Goal: Information Seeking & Learning: Learn about a topic

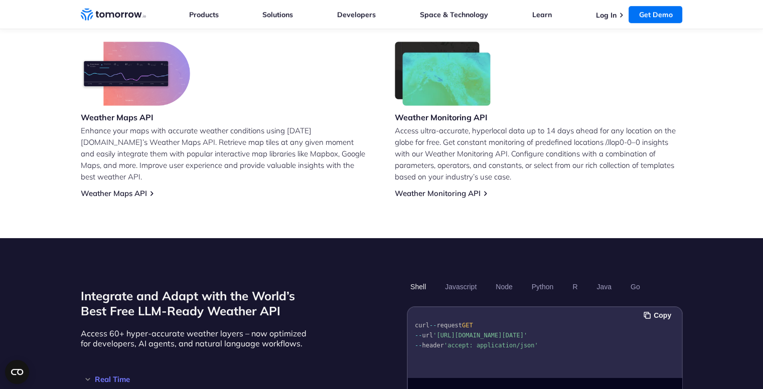
scroll to position [630, 0]
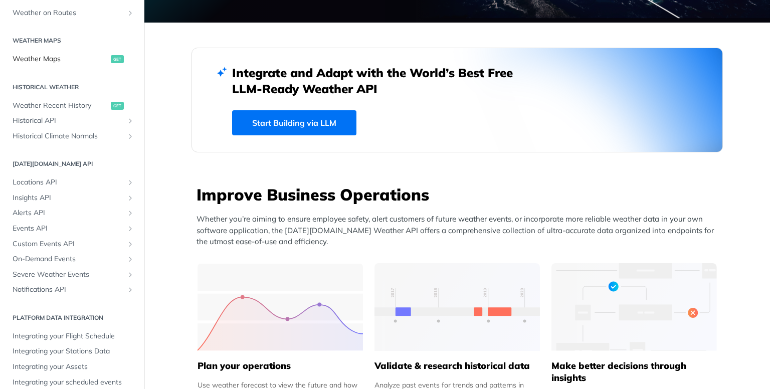
scroll to position [283, 0]
click at [126, 275] on icon "Show subpages for Severe Weather Events" at bounding box center [130, 273] width 8 height 8
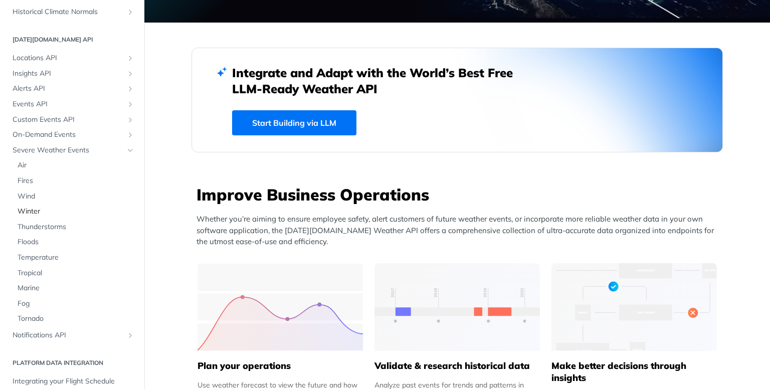
scroll to position [405, 0]
click at [44, 255] on span "Temperature" at bounding box center [76, 258] width 117 height 10
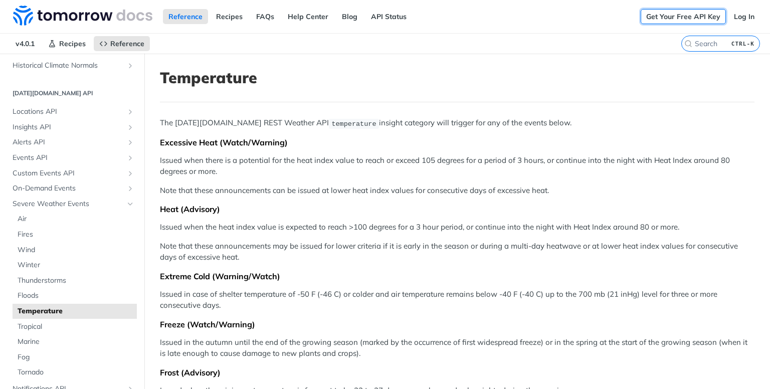
click at [662, 16] on link "Get Your Free API Key" at bounding box center [683, 16] width 85 height 15
click at [739, 18] on link "Log In" at bounding box center [745, 16] width 32 height 15
